Goal: Task Accomplishment & Management: Complete application form

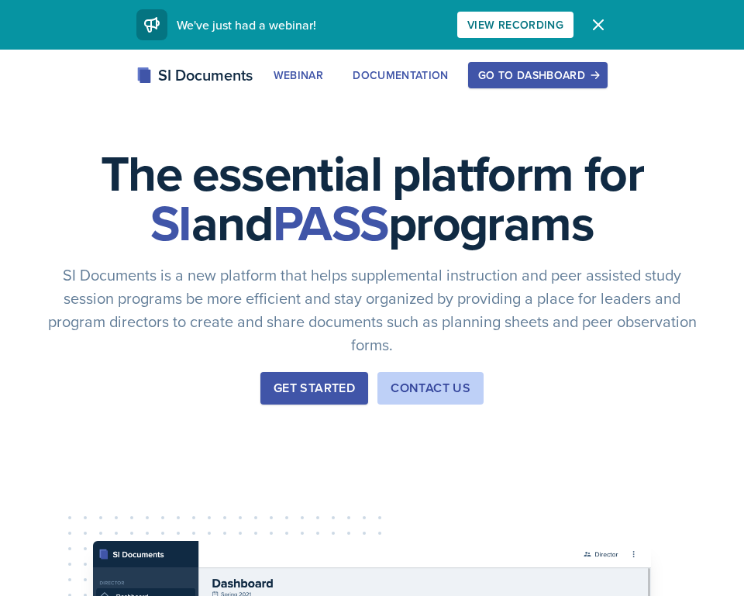
click at [546, 85] on button "Go to Dashboard" at bounding box center [538, 75] width 140 height 26
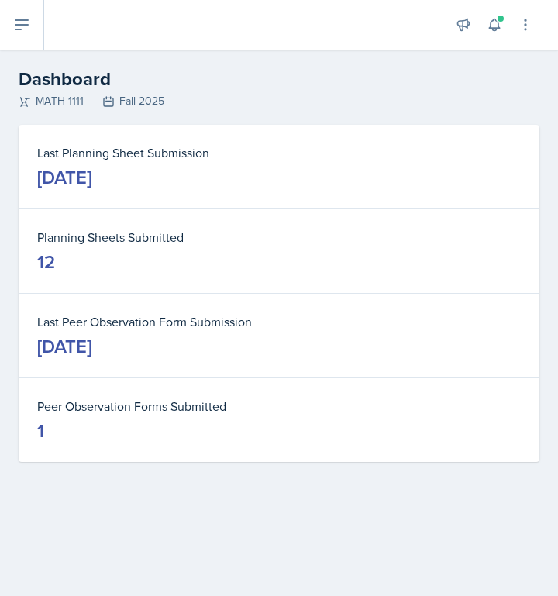
click at [20, 26] on icon at bounding box center [22, 24] width 12 height 9
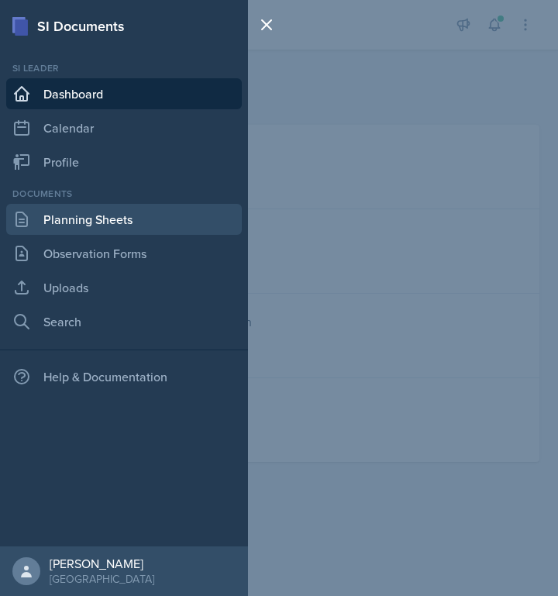
click at [78, 229] on link "Planning Sheets" at bounding box center [124, 219] width 236 height 31
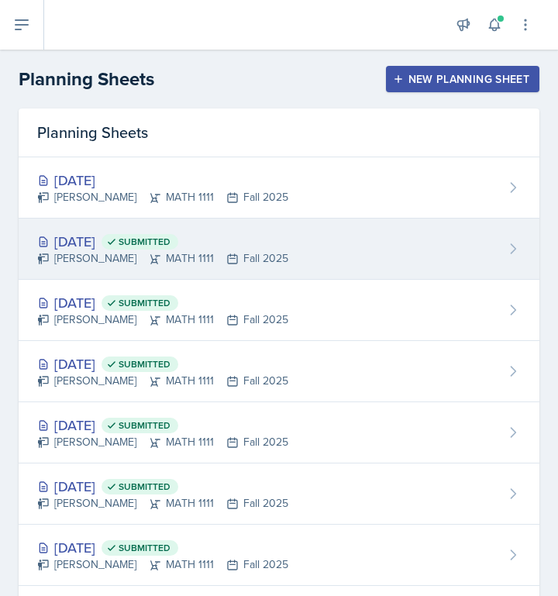
click at [79, 236] on div "[DATE] Submitted" at bounding box center [162, 241] width 251 height 21
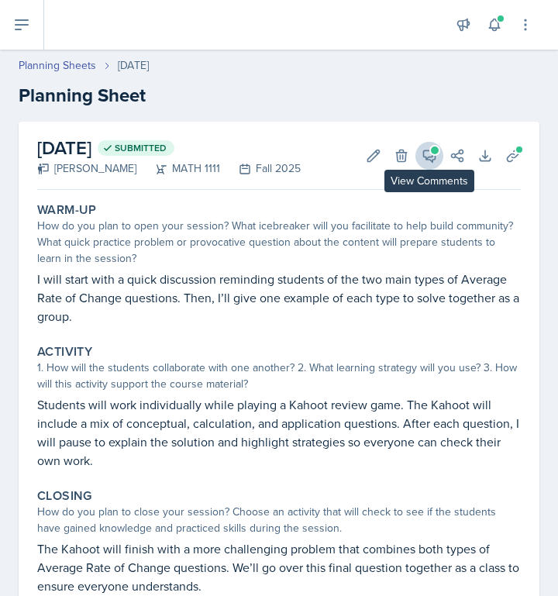
click at [424, 154] on icon at bounding box center [430, 156] width 12 height 12
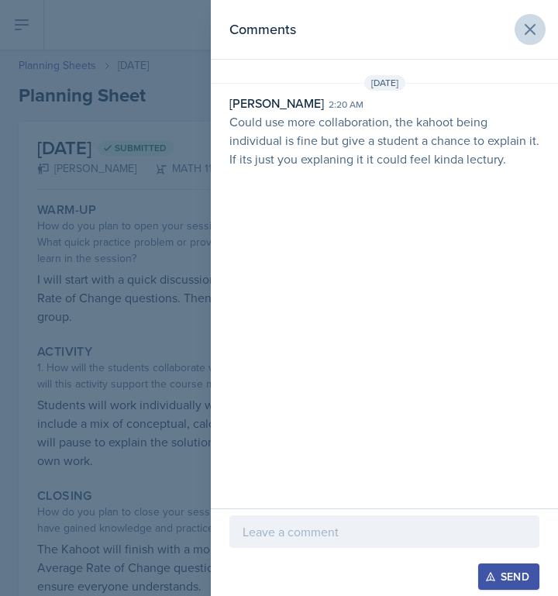
click at [527, 37] on icon at bounding box center [530, 29] width 19 height 19
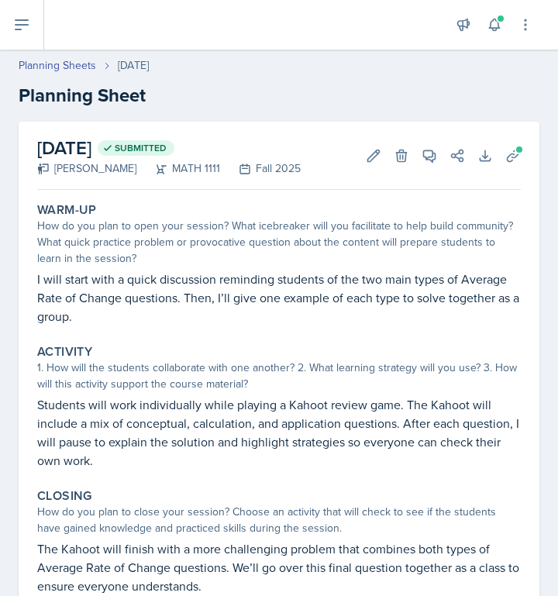
click at [18, 27] on icon at bounding box center [21, 25] width 19 height 19
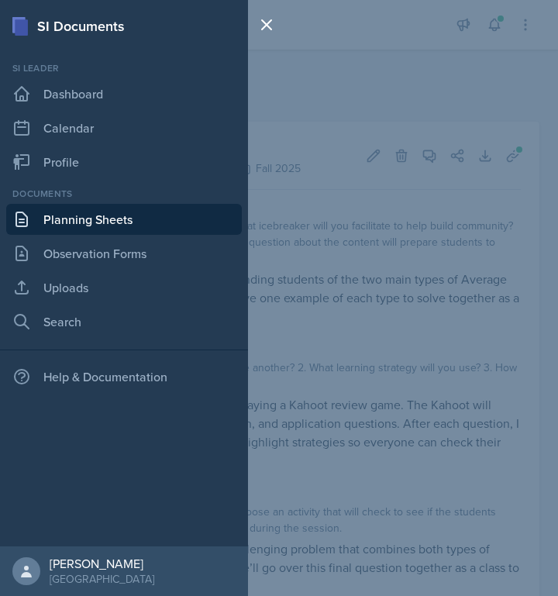
click at [401, 216] on div "SI Documents Si leader Dashboard Calendar Profile Documents Planning Sheets Obs…" at bounding box center [279, 298] width 558 height 596
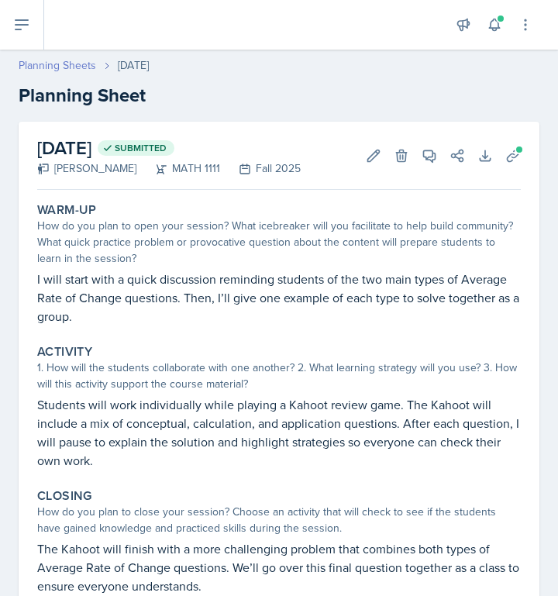
click at [64, 65] on link "Planning Sheets" at bounding box center [58, 65] width 78 height 16
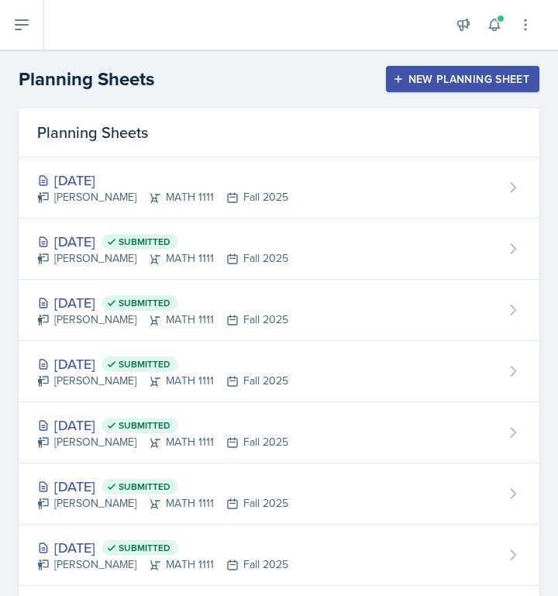
click at [482, 82] on div "New Planning Sheet" at bounding box center [462, 79] width 133 height 12
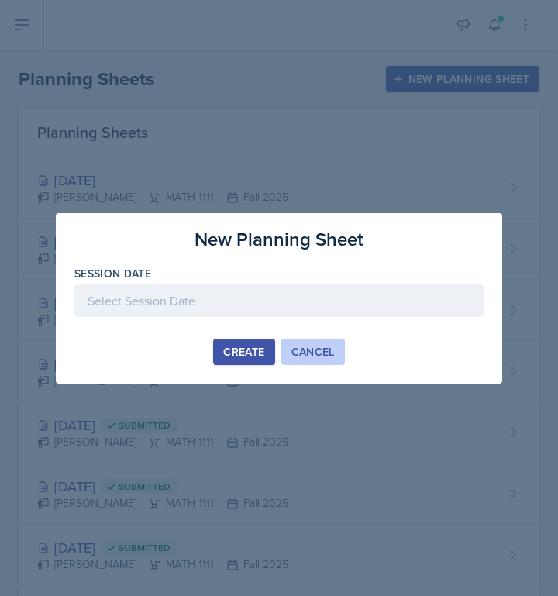
click at [316, 353] on div "Cancel" at bounding box center [313, 352] width 43 height 12
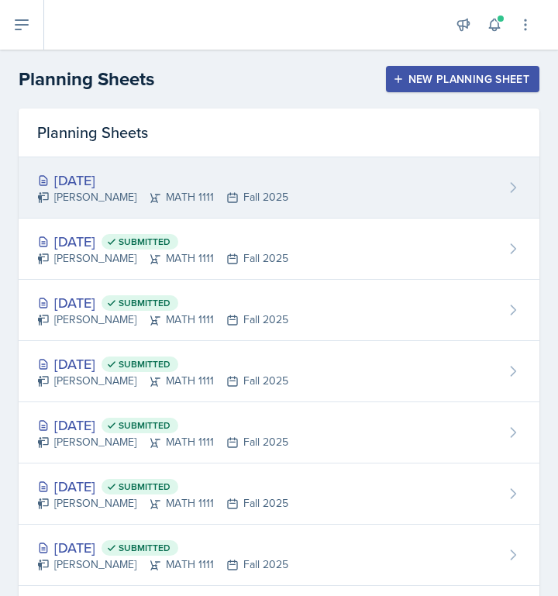
click at [232, 176] on div "[DATE]" at bounding box center [162, 180] width 251 height 21
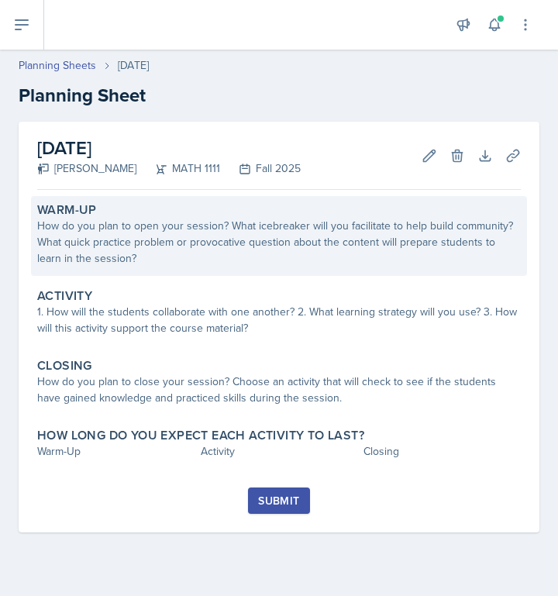
click at [168, 243] on div "How do you plan to open your session? What icebreaker will you facilitate to he…" at bounding box center [279, 242] width 484 height 49
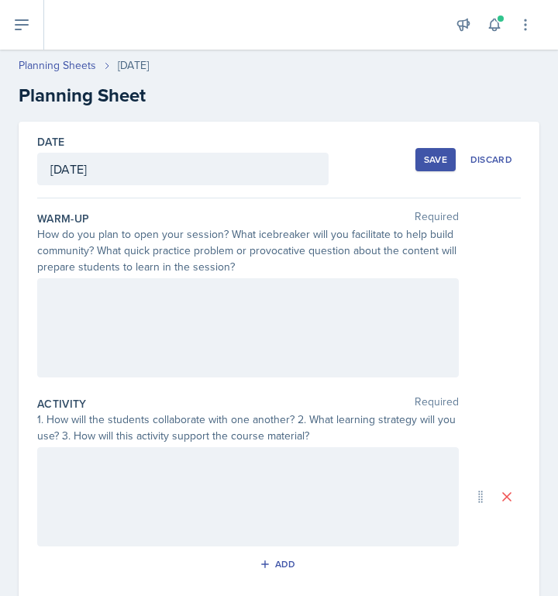
click at [136, 284] on div at bounding box center [248, 327] width 422 height 99
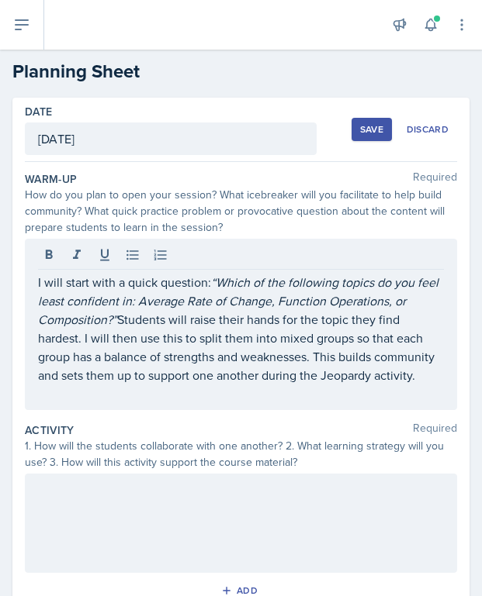
click at [77, 505] on div at bounding box center [241, 523] width 432 height 99
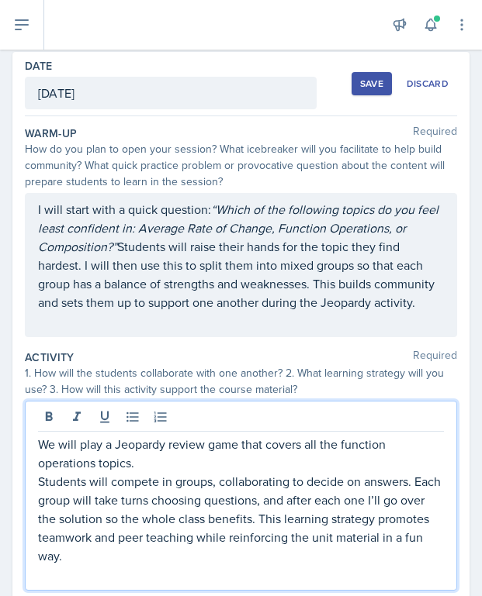
scroll to position [53, 0]
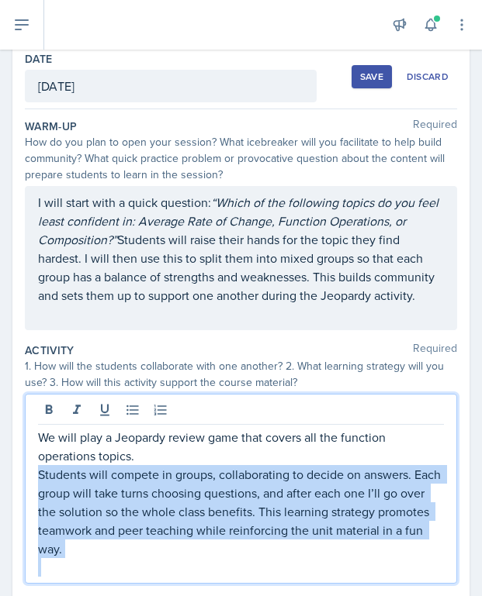
drag, startPoint x: 39, startPoint y: 475, endPoint x: 88, endPoint y: 561, distance: 100.0
click at [91, 566] on div "We will play a Jeopardy review game that covers all the function operations top…" at bounding box center [241, 502] width 406 height 149
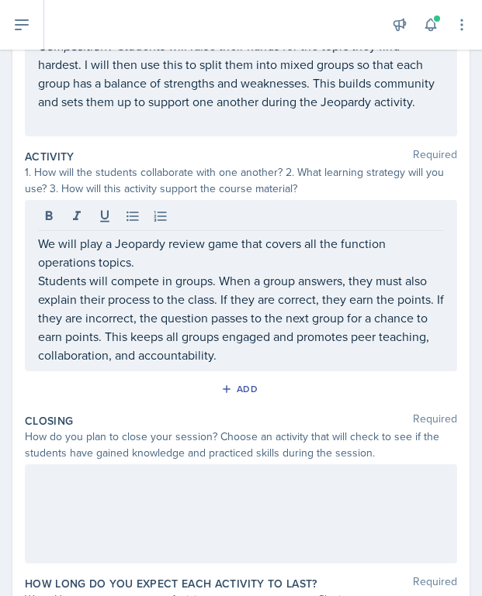
scroll to position [250, 0]
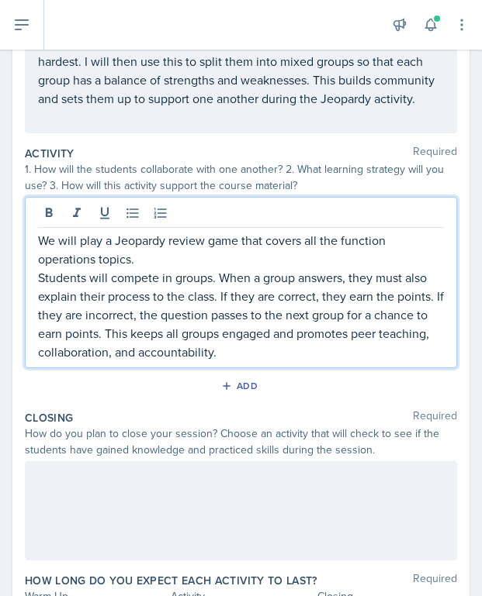
click at [74, 495] on div at bounding box center [241, 510] width 432 height 99
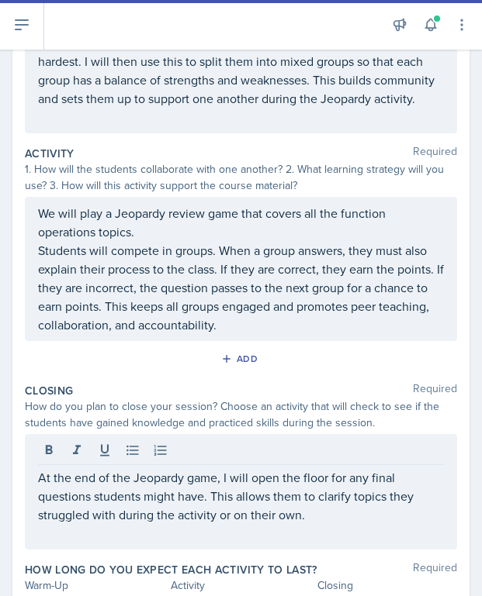
click at [118, 373] on div "Add" at bounding box center [241, 361] width 432 height 29
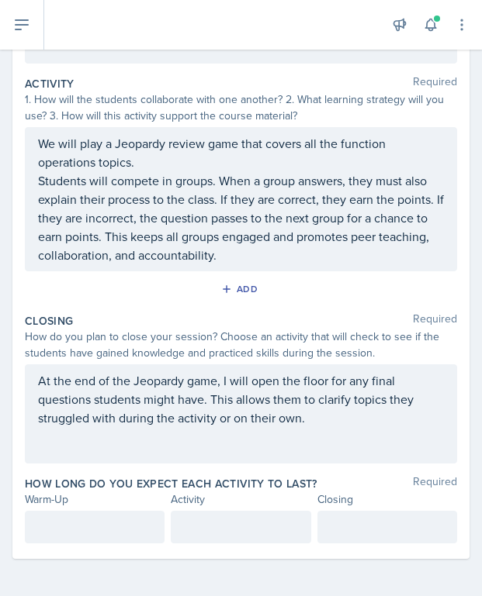
scroll to position [319, 0]
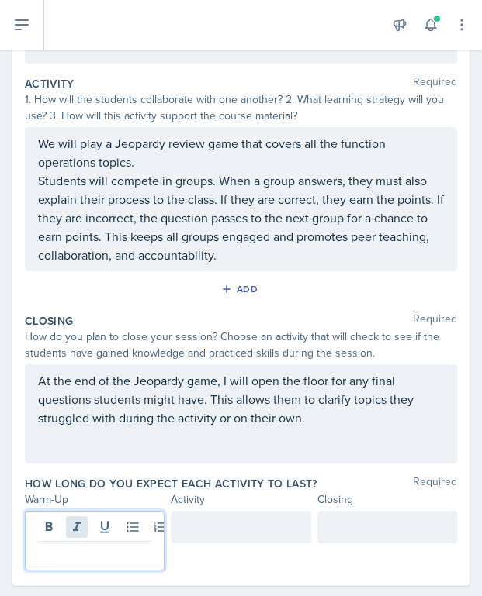
click at [87, 528] on div at bounding box center [95, 541] width 140 height 60
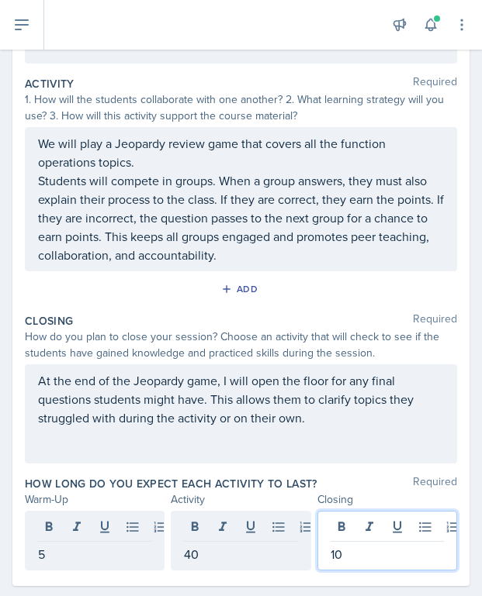
click at [211, 555] on p "40" at bounding box center [240, 554] width 113 height 19
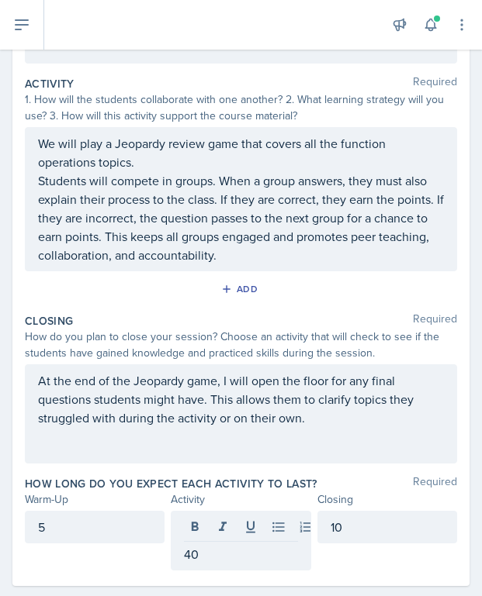
click at [133, 560] on div "5" at bounding box center [95, 541] width 140 height 60
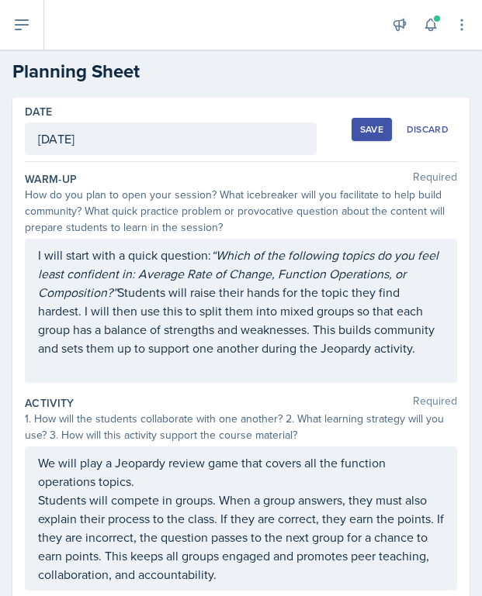
scroll to position [0, 0]
click at [370, 131] on div "Save" at bounding box center [371, 129] width 23 height 12
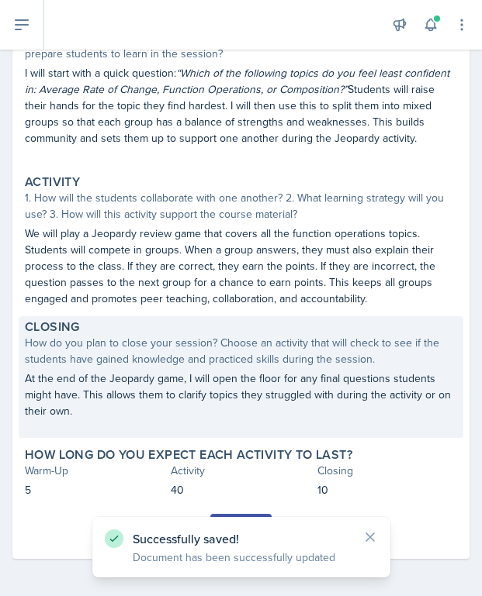
scroll to position [198, 0]
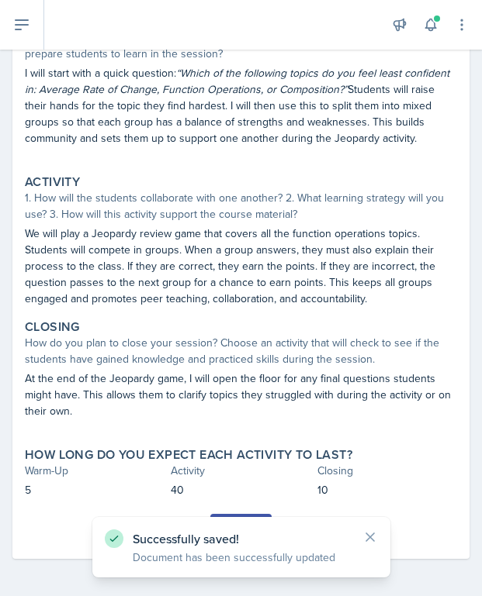
click at [375, 541] on icon at bounding box center [370, 538] width 16 height 16
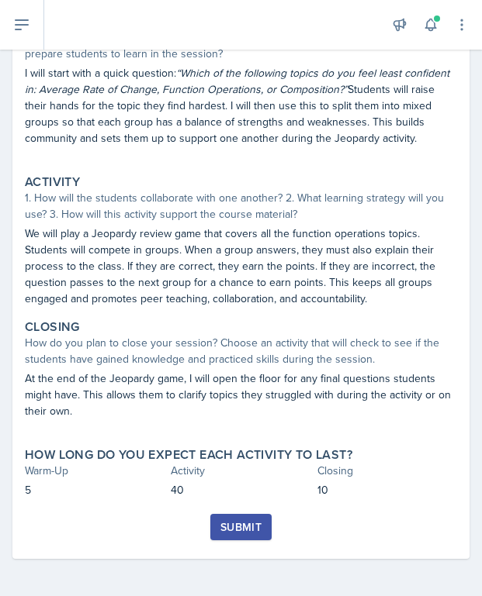
click at [236, 528] on div "Submit" at bounding box center [240, 527] width 41 height 12
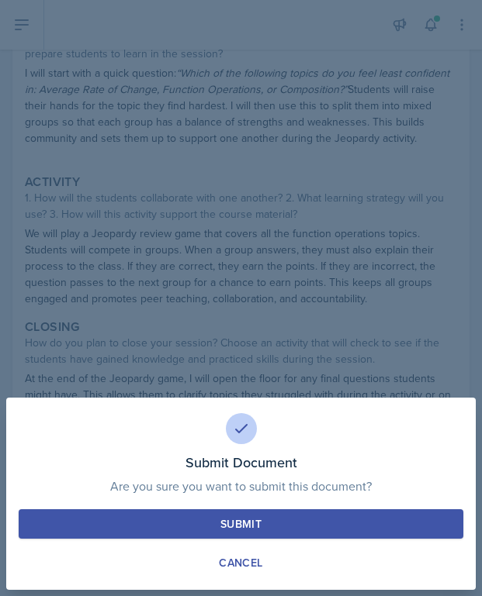
click at [240, 526] on div "Submit" at bounding box center [240, 524] width 41 height 16
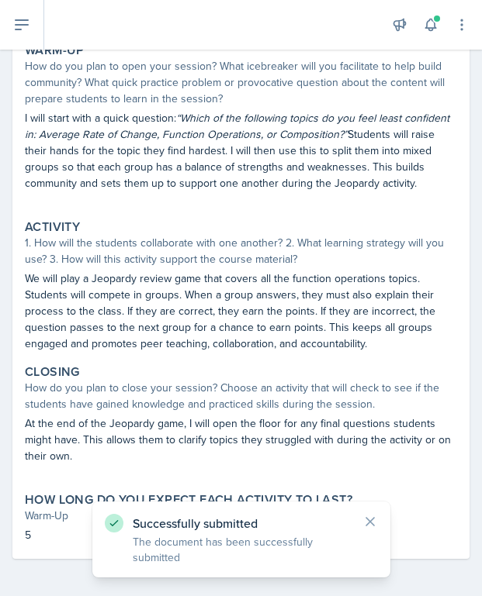
click at [374, 525] on icon at bounding box center [370, 522] width 16 height 16
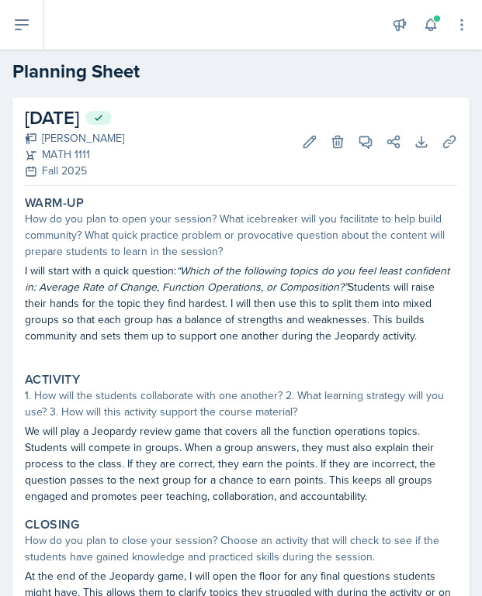
scroll to position [0, 0]
click at [426, 27] on icon at bounding box center [430, 25] width 10 height 12
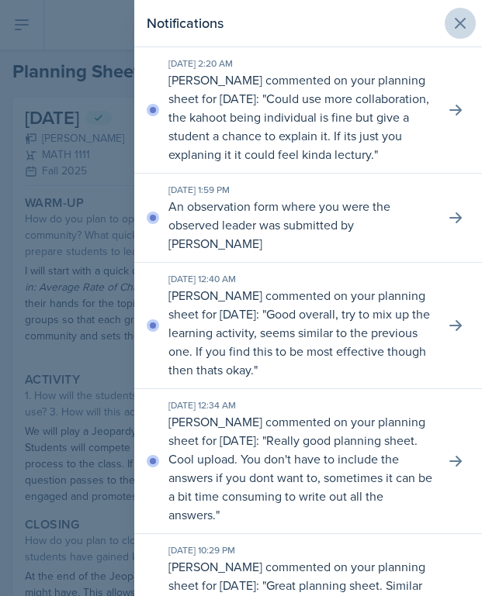
click at [461, 24] on icon at bounding box center [459, 23] width 9 height 9
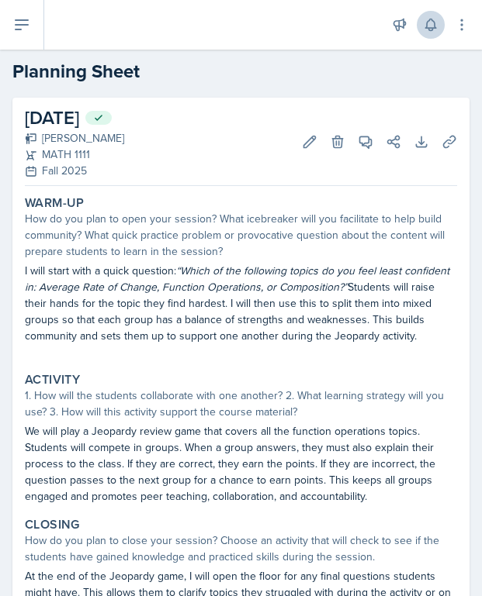
click at [428, 22] on icon at bounding box center [430, 25] width 10 height 12
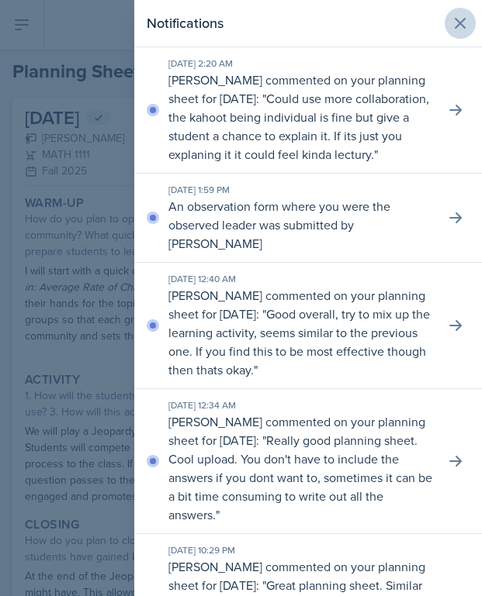
click at [459, 29] on icon at bounding box center [460, 23] width 19 height 19
